Goal: Use online tool/utility: Utilize a website feature to perform a specific function

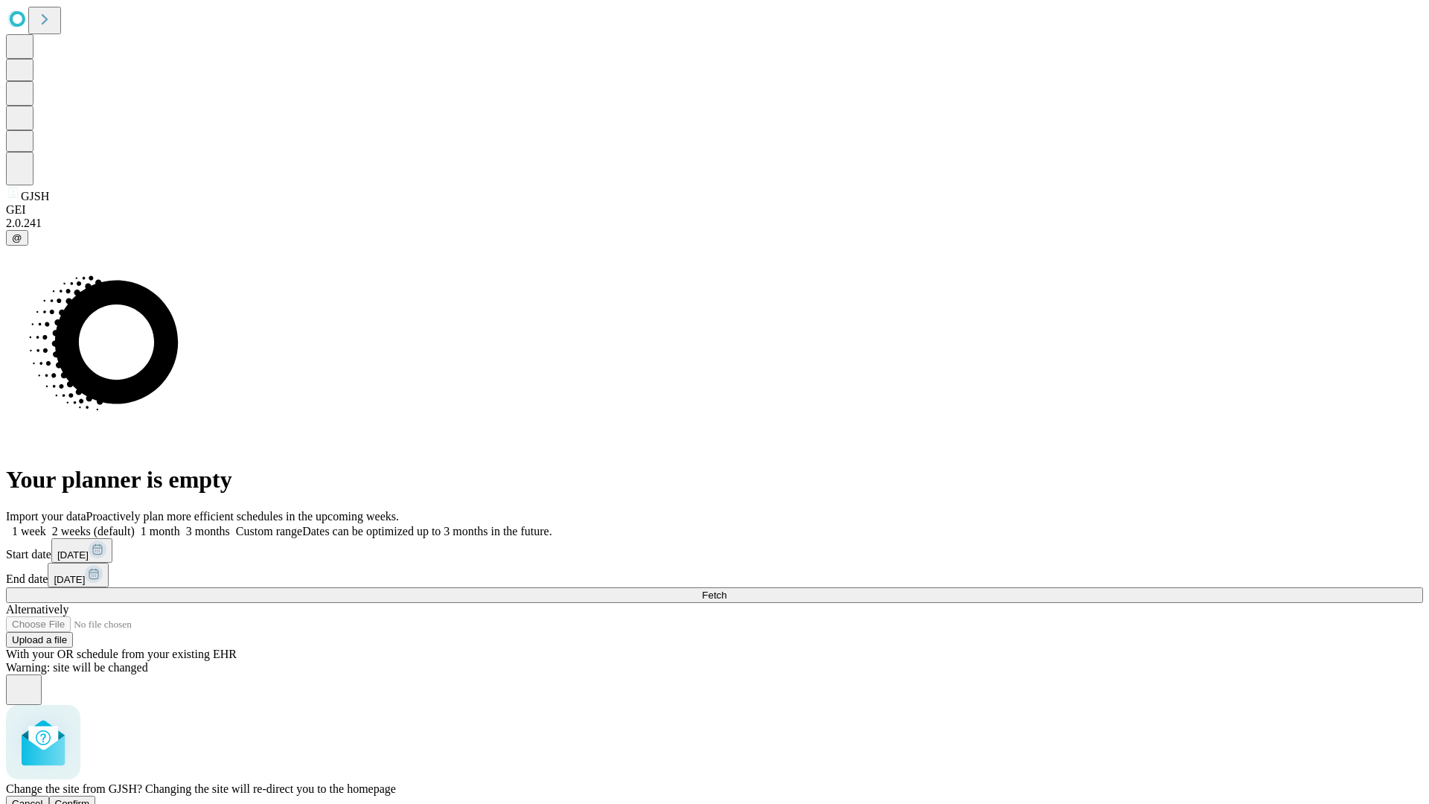
click at [90, 798] on span "Confirm" at bounding box center [72, 803] width 35 height 11
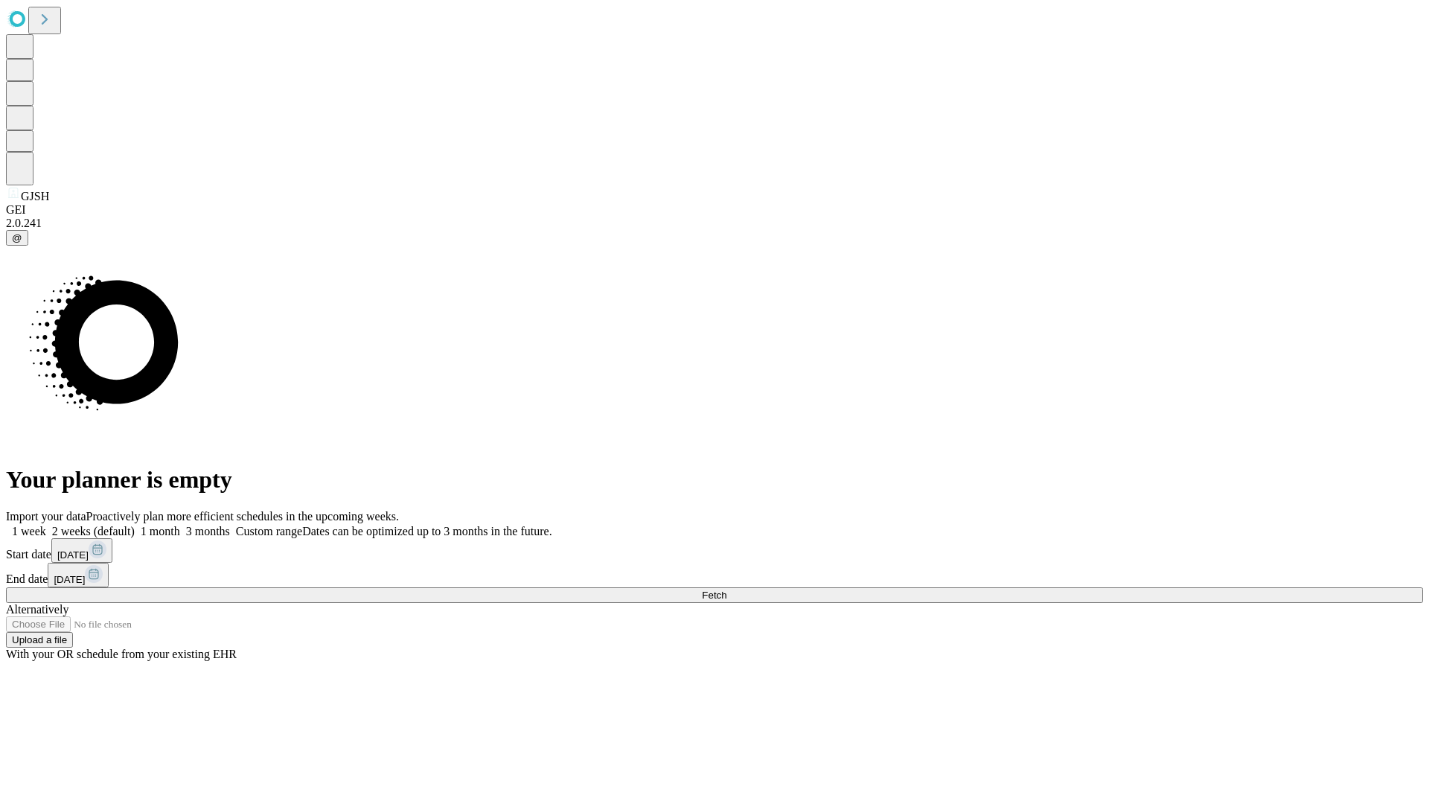
click at [135, 525] on label "2 weeks (default)" at bounding box center [90, 531] width 89 height 13
click at [726, 589] on span "Fetch" at bounding box center [714, 594] width 25 height 11
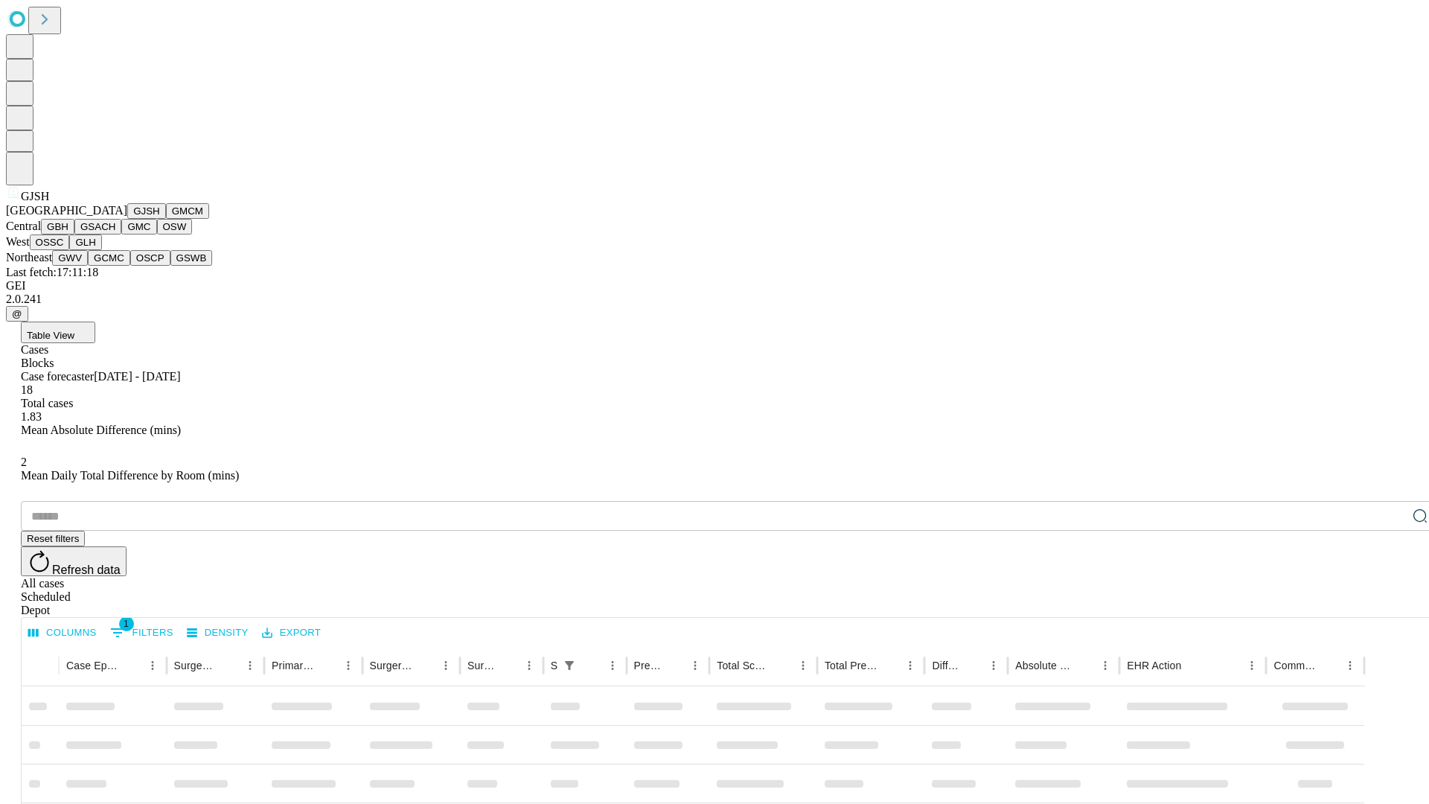
click at [166, 219] on button "GMCM" at bounding box center [187, 211] width 43 height 16
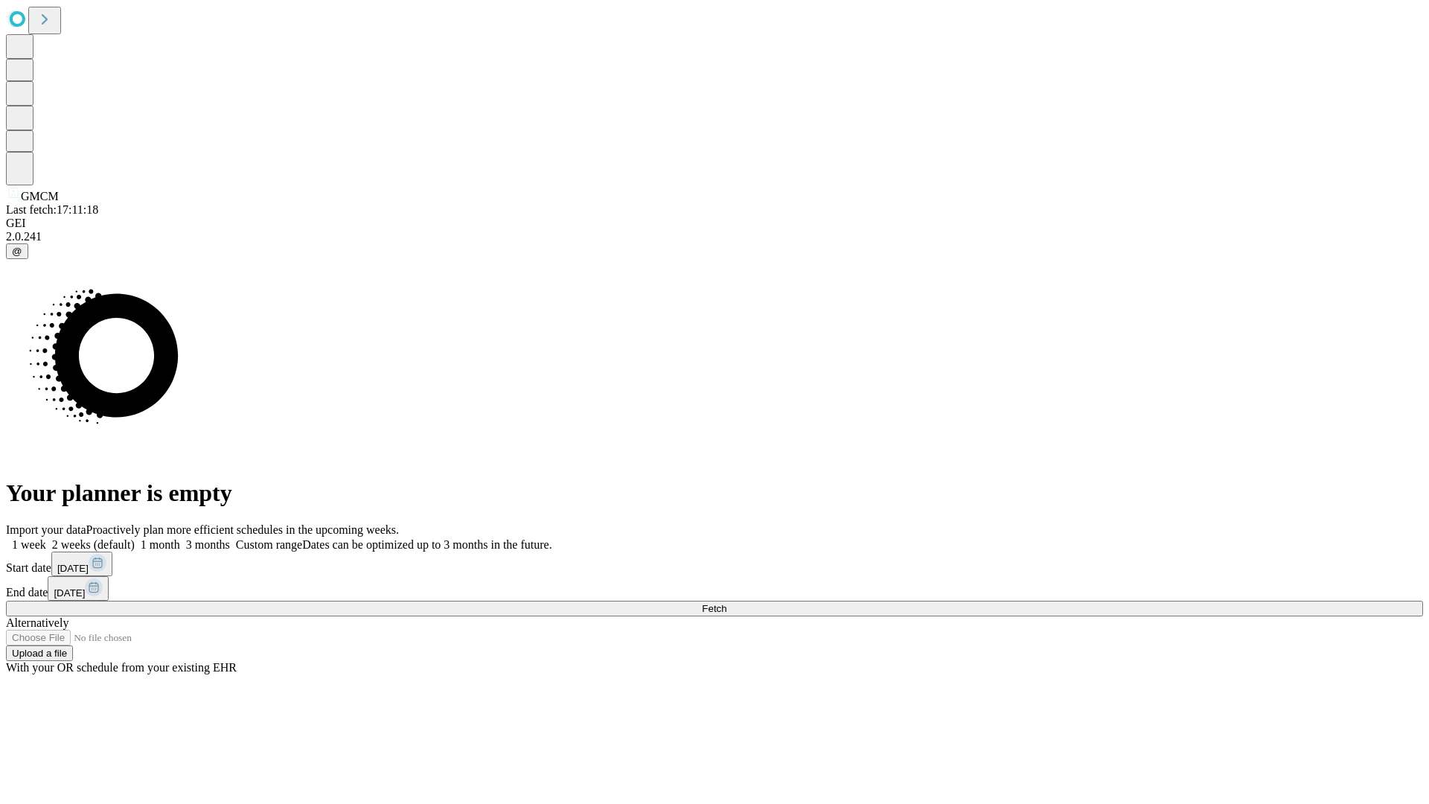
click at [135, 538] on label "2 weeks (default)" at bounding box center [90, 544] width 89 height 13
click at [726, 603] on span "Fetch" at bounding box center [714, 608] width 25 height 11
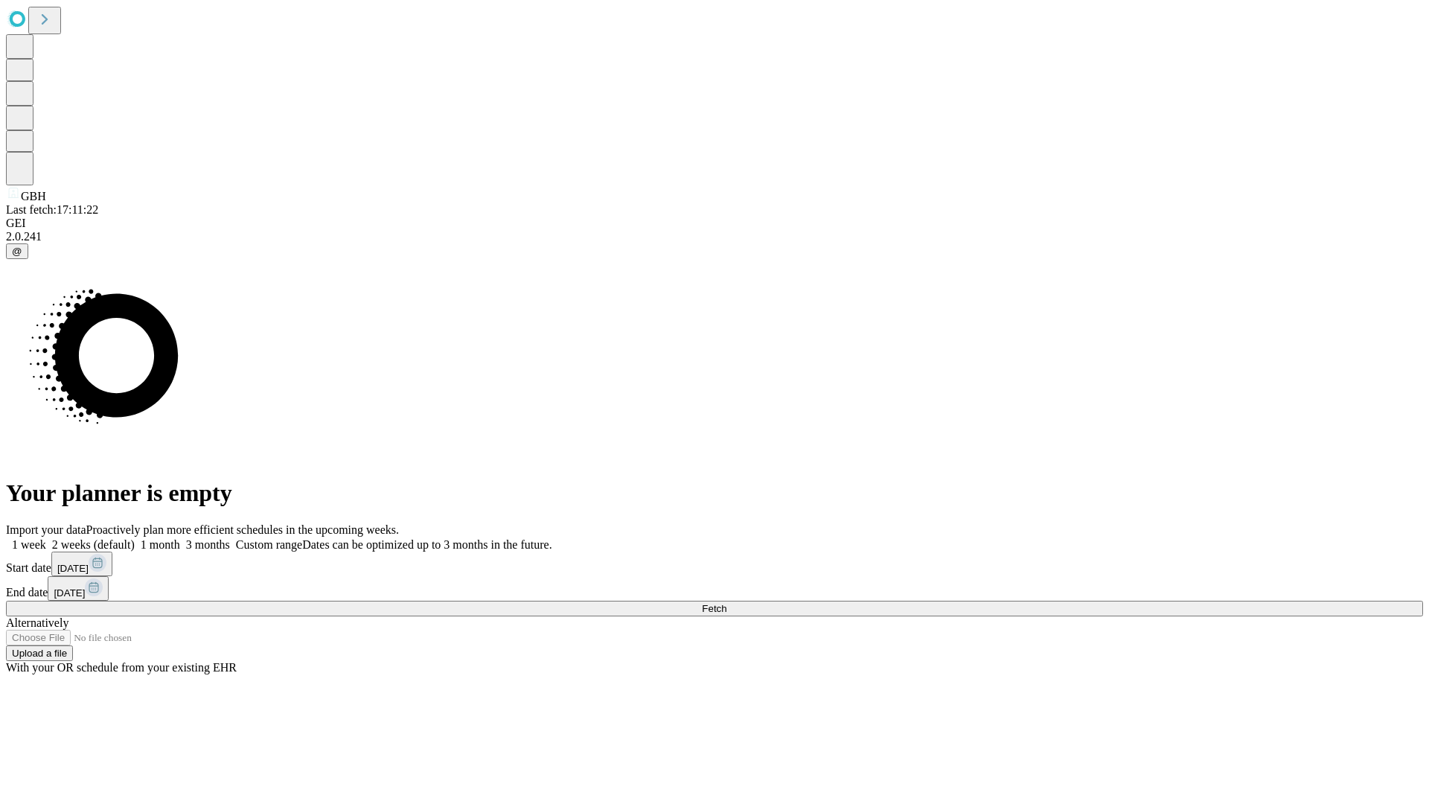
click at [726, 603] on span "Fetch" at bounding box center [714, 608] width 25 height 11
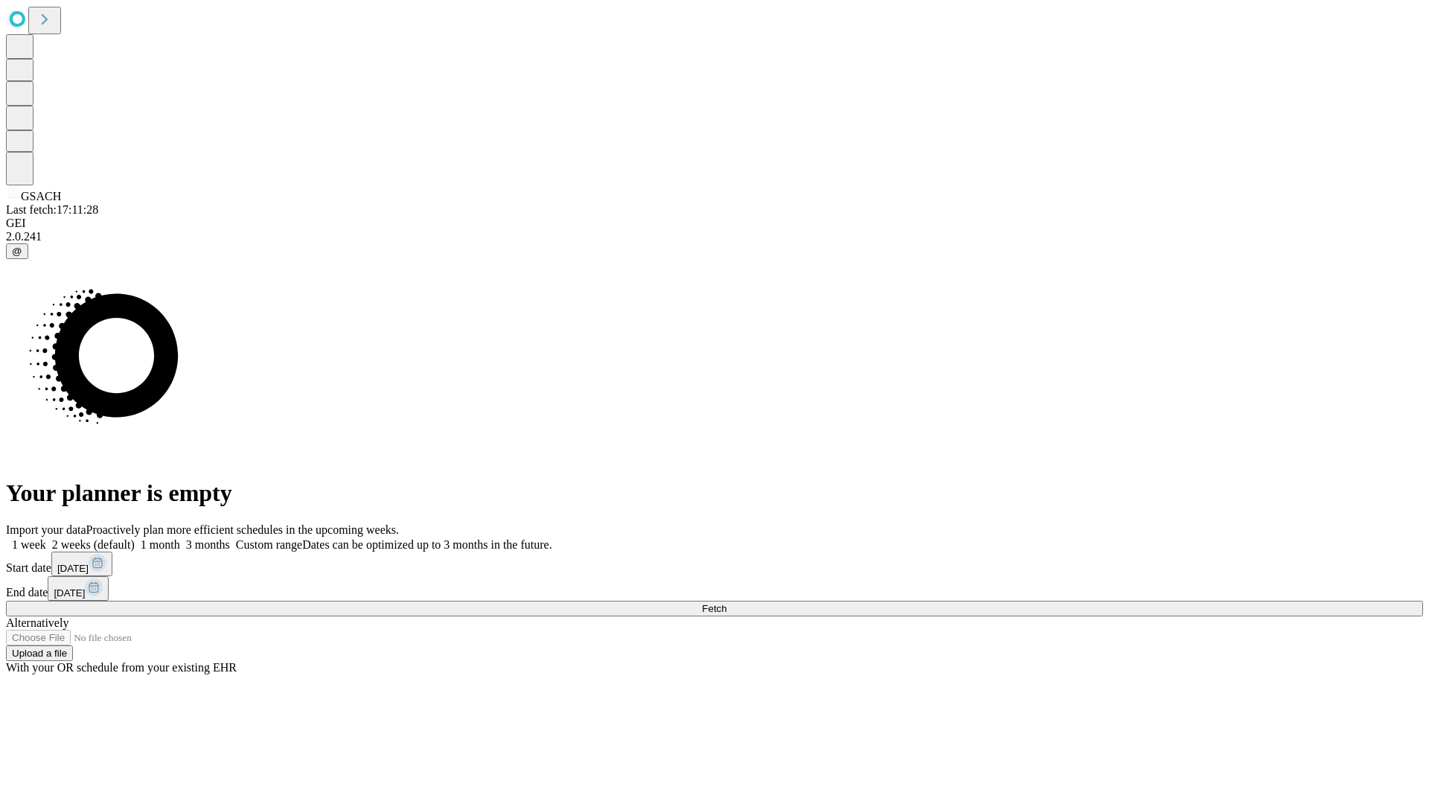
click at [135, 538] on label "2 weeks (default)" at bounding box center [90, 544] width 89 height 13
click at [726, 603] on span "Fetch" at bounding box center [714, 608] width 25 height 11
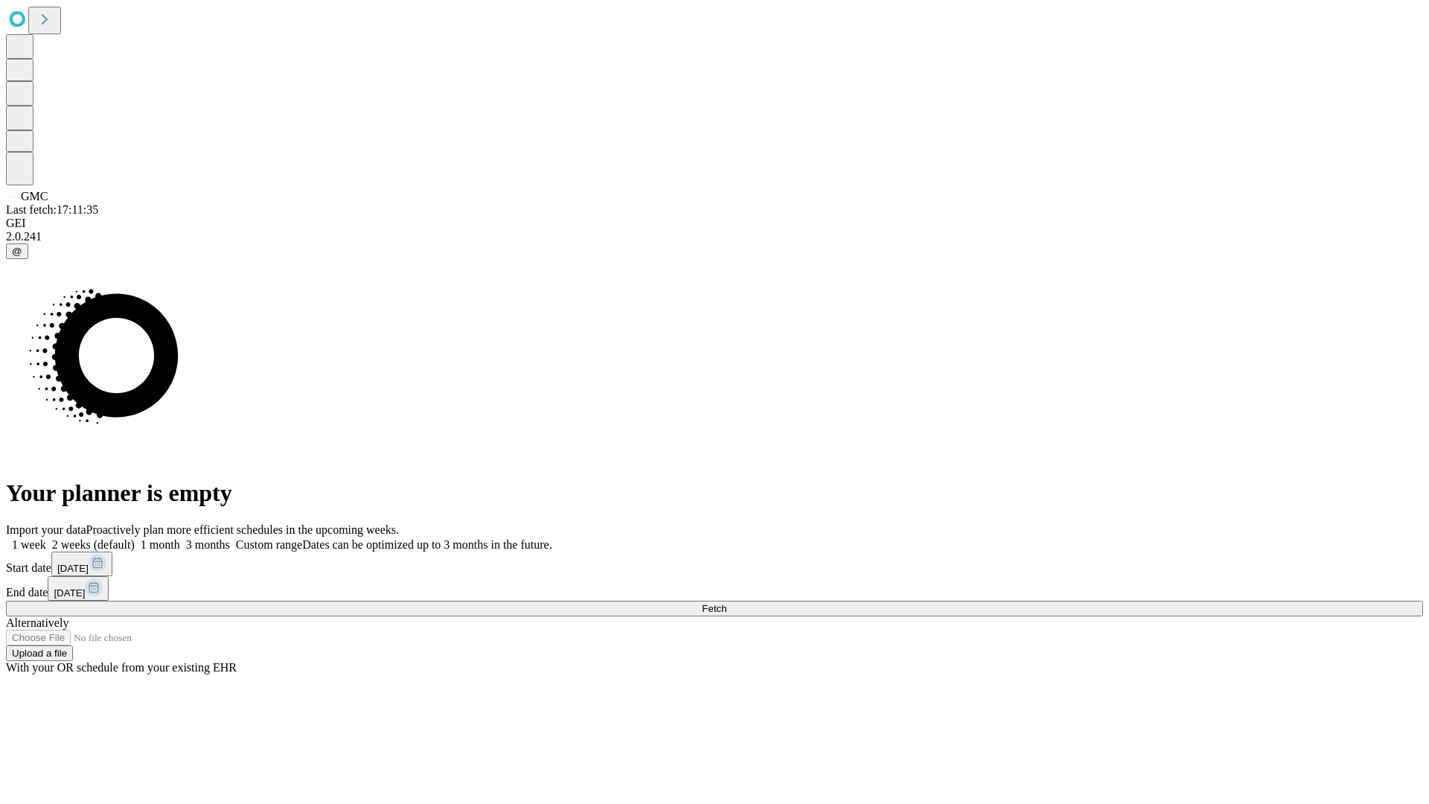
click at [726, 603] on span "Fetch" at bounding box center [714, 608] width 25 height 11
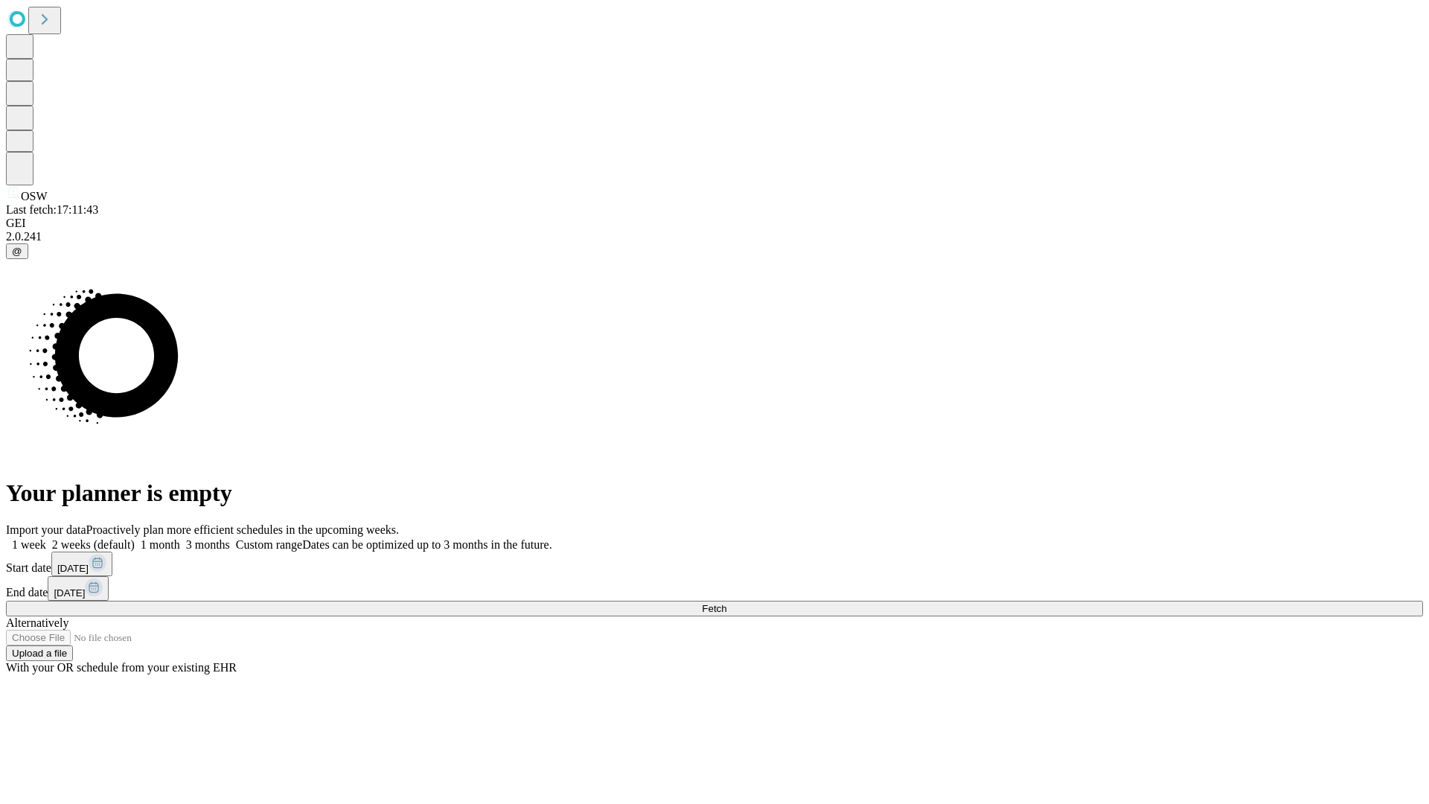
click at [135, 538] on label "2 weeks (default)" at bounding box center [90, 544] width 89 height 13
click at [726, 603] on span "Fetch" at bounding box center [714, 608] width 25 height 11
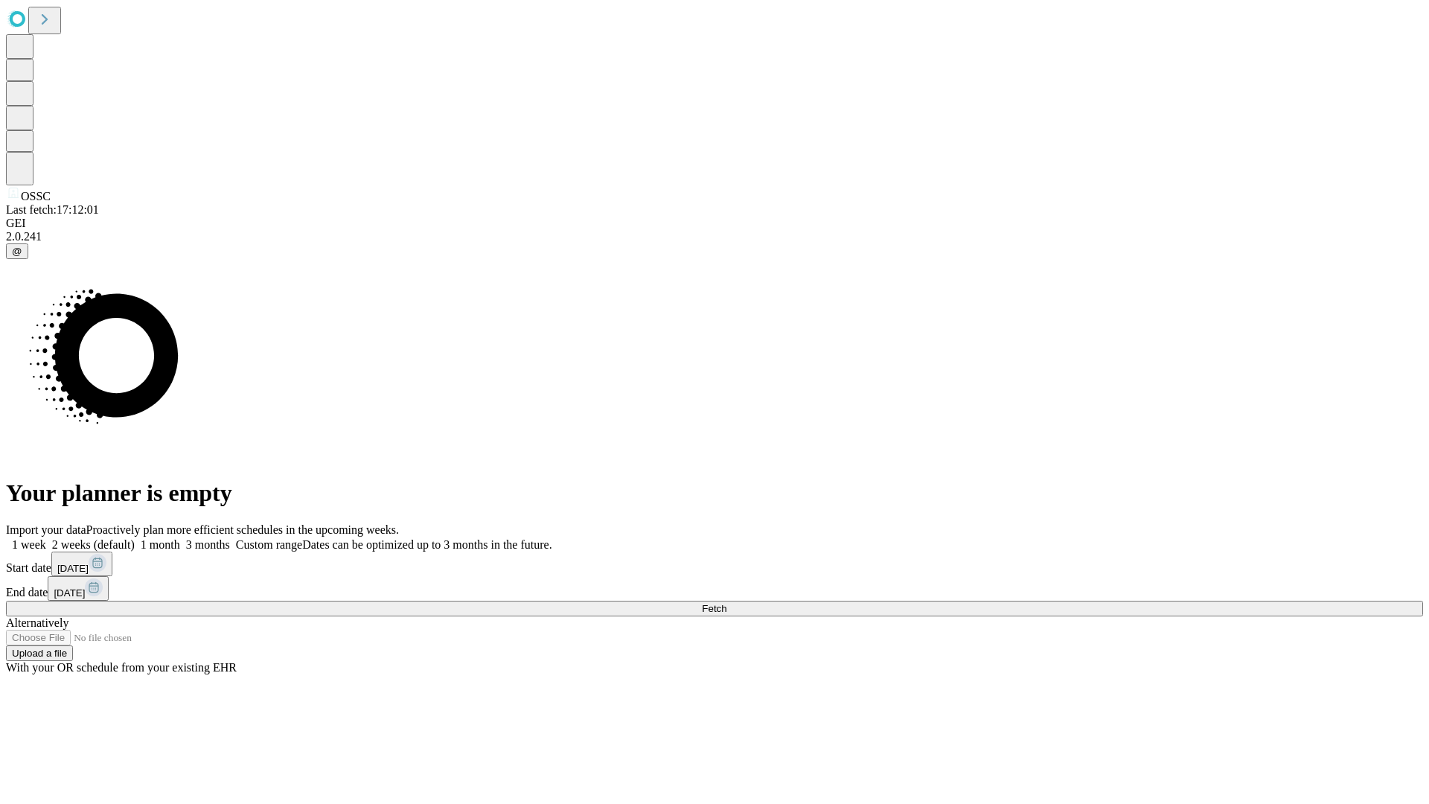
click at [135, 538] on label "2 weeks (default)" at bounding box center [90, 544] width 89 height 13
click at [726, 603] on span "Fetch" at bounding box center [714, 608] width 25 height 11
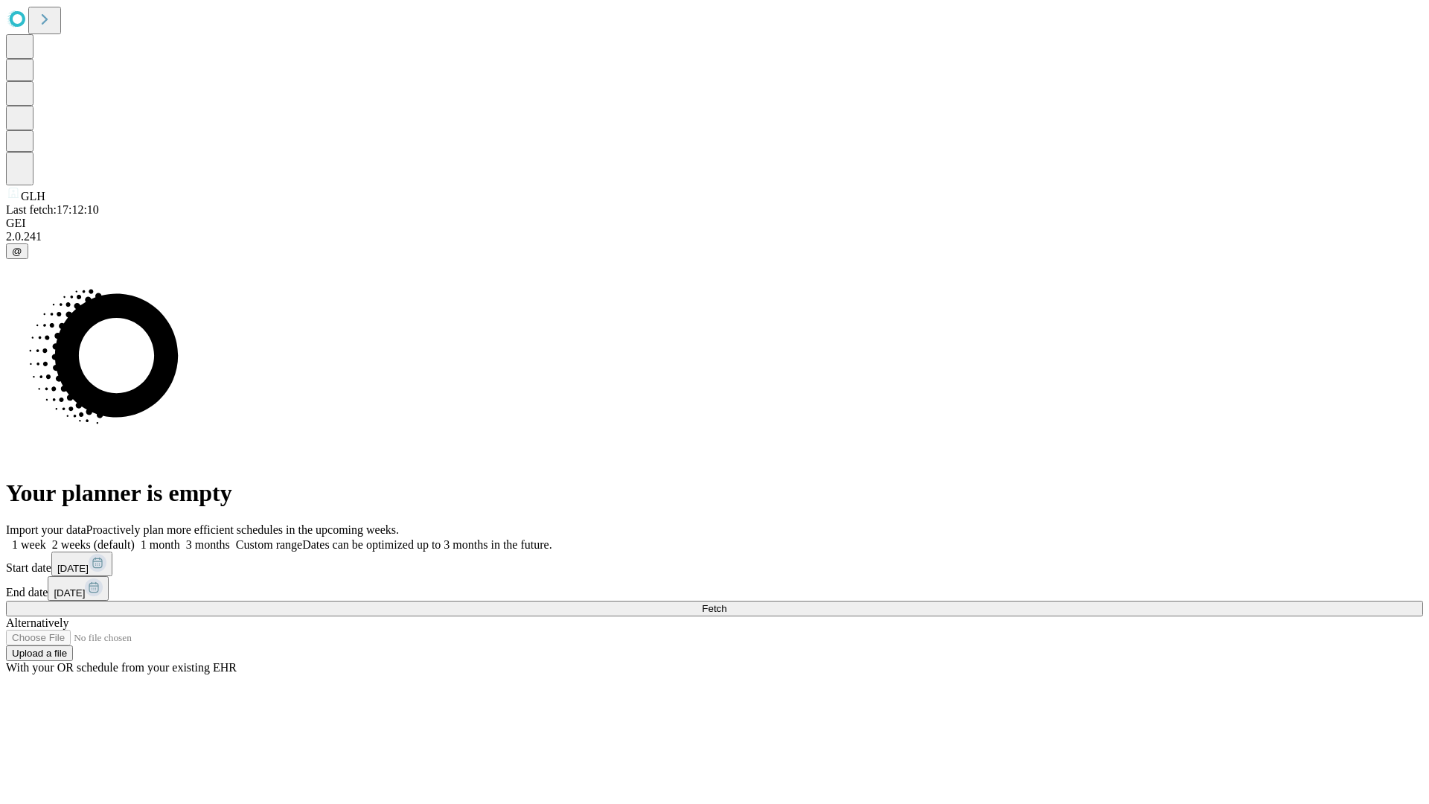
click at [135, 538] on label "2 weeks (default)" at bounding box center [90, 544] width 89 height 13
click at [726, 603] on span "Fetch" at bounding box center [714, 608] width 25 height 11
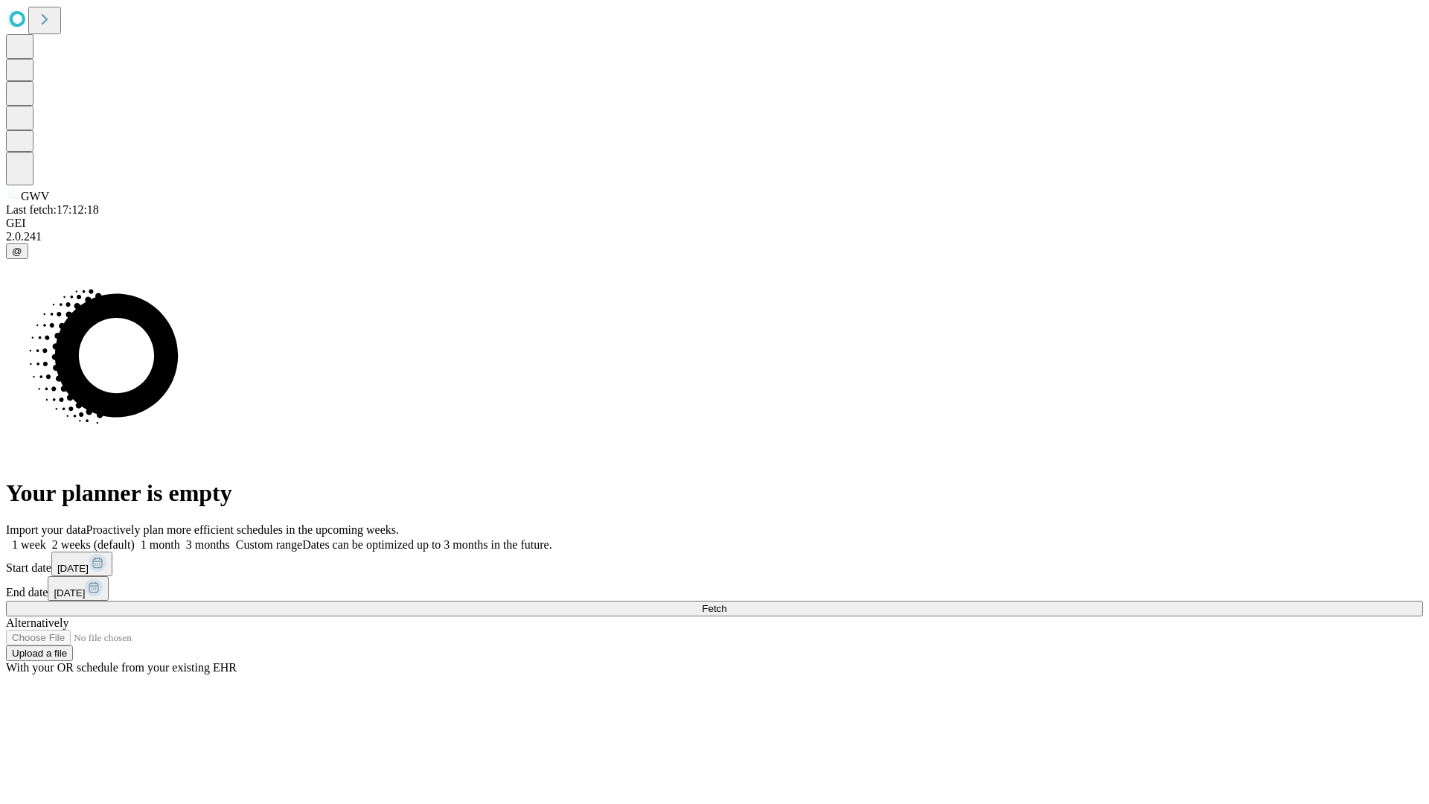
click at [135, 538] on label "2 weeks (default)" at bounding box center [90, 544] width 89 height 13
click at [726, 603] on span "Fetch" at bounding box center [714, 608] width 25 height 11
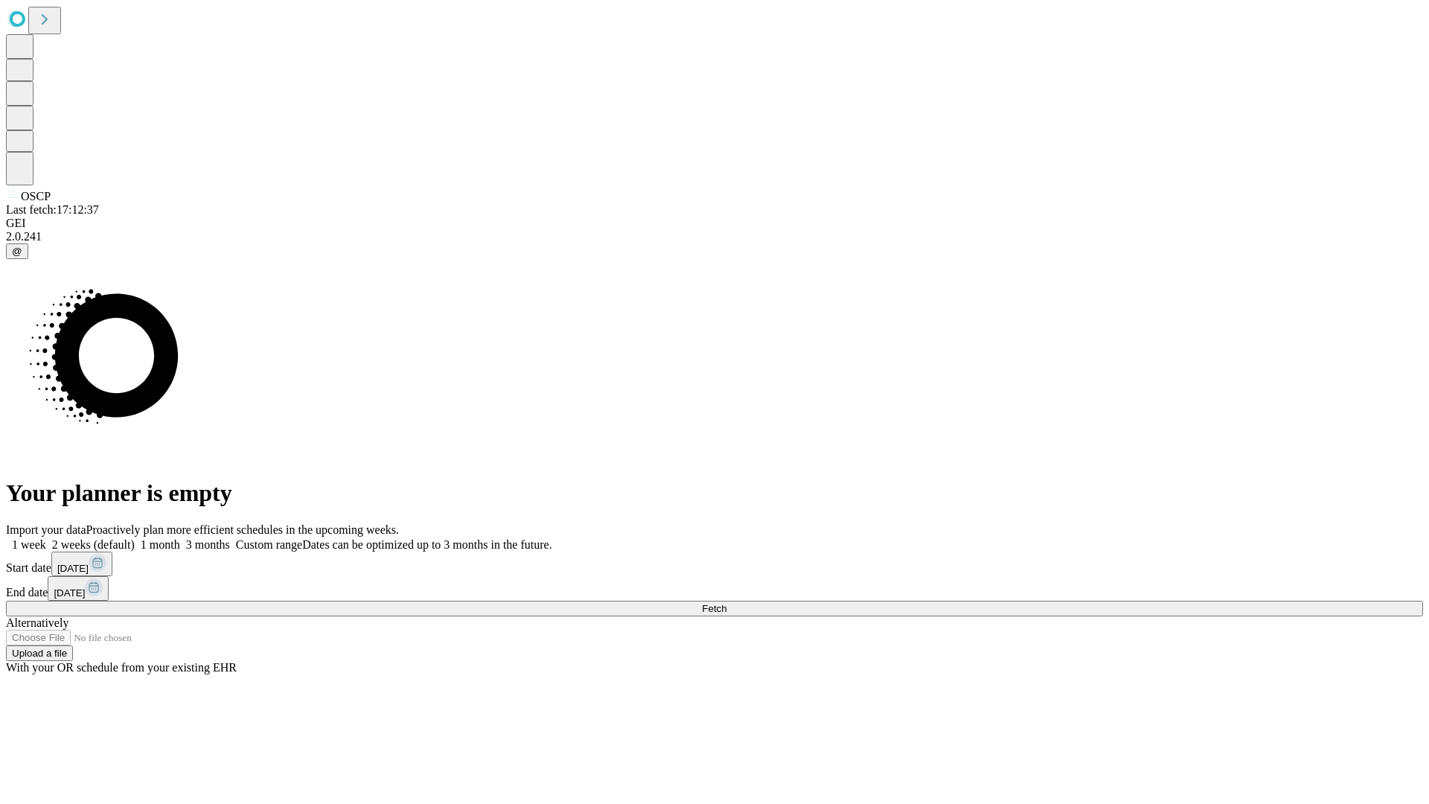
click at [135, 538] on label "2 weeks (default)" at bounding box center [90, 544] width 89 height 13
click at [726, 603] on span "Fetch" at bounding box center [714, 608] width 25 height 11
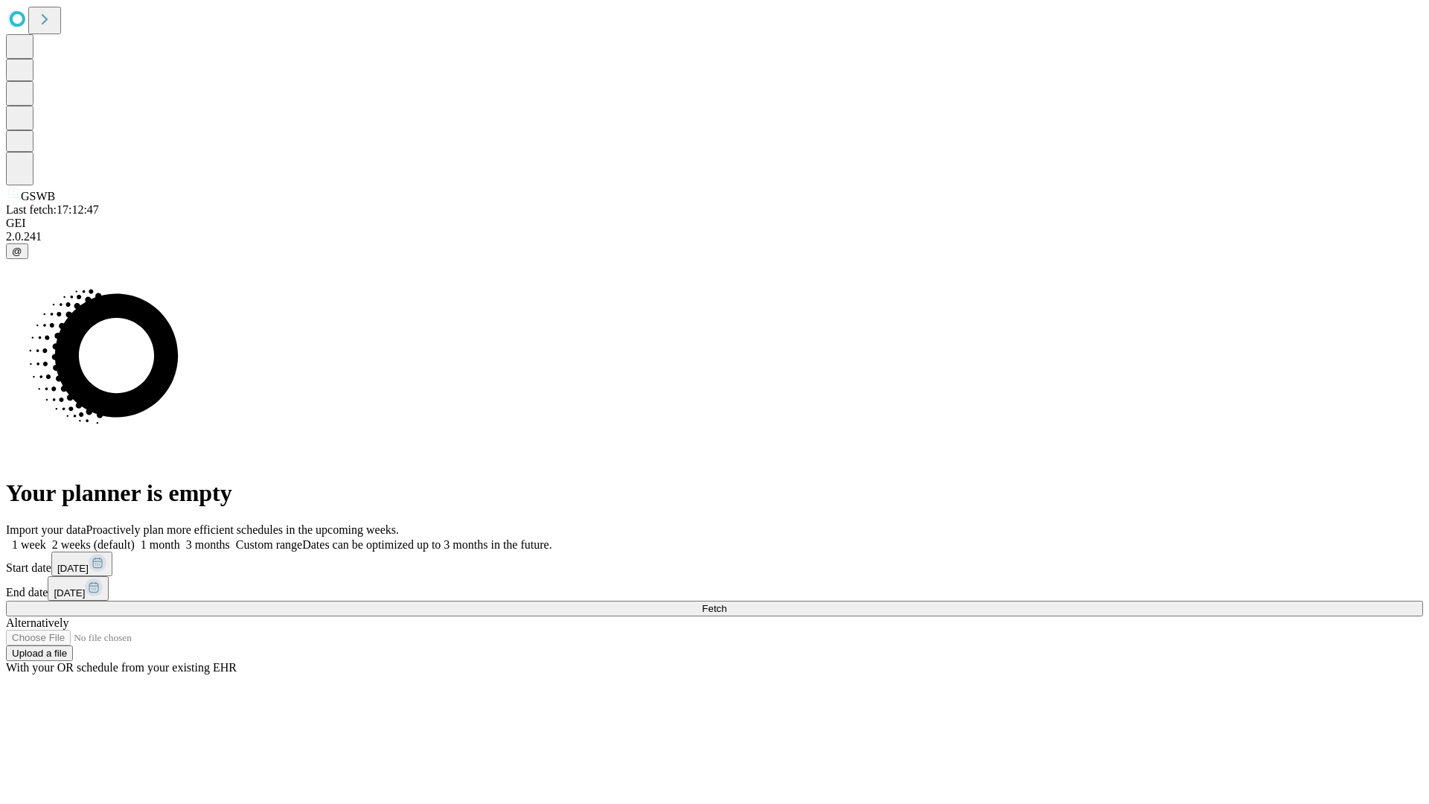
click at [135, 538] on label "2 weeks (default)" at bounding box center [90, 544] width 89 height 13
click at [726, 603] on span "Fetch" at bounding box center [714, 608] width 25 height 11
